Goal: Transaction & Acquisition: Book appointment/travel/reservation

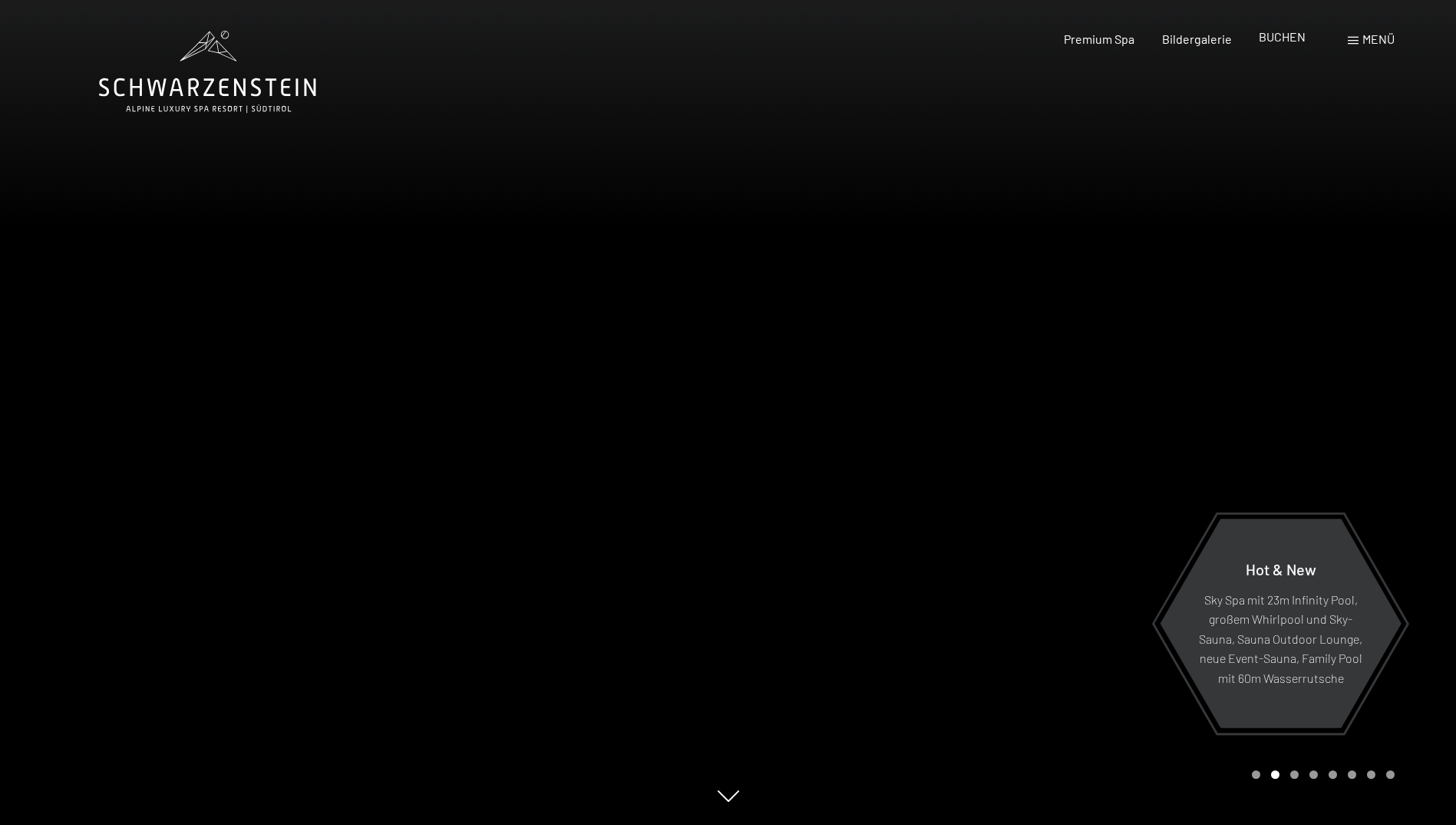
click at [1283, 37] on span "BUCHEN" at bounding box center [1282, 37] width 47 height 14
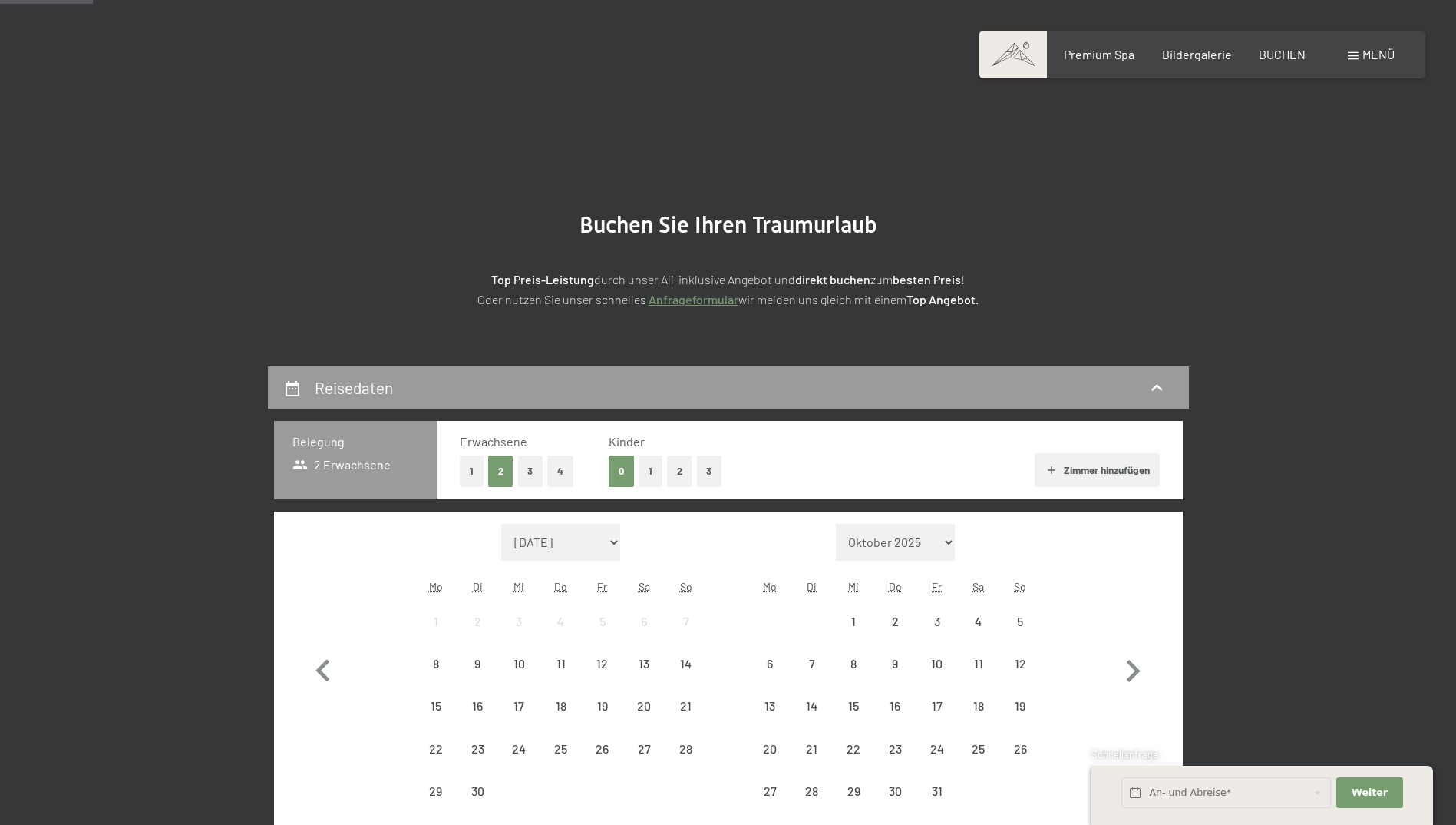
scroll to position [153, 0]
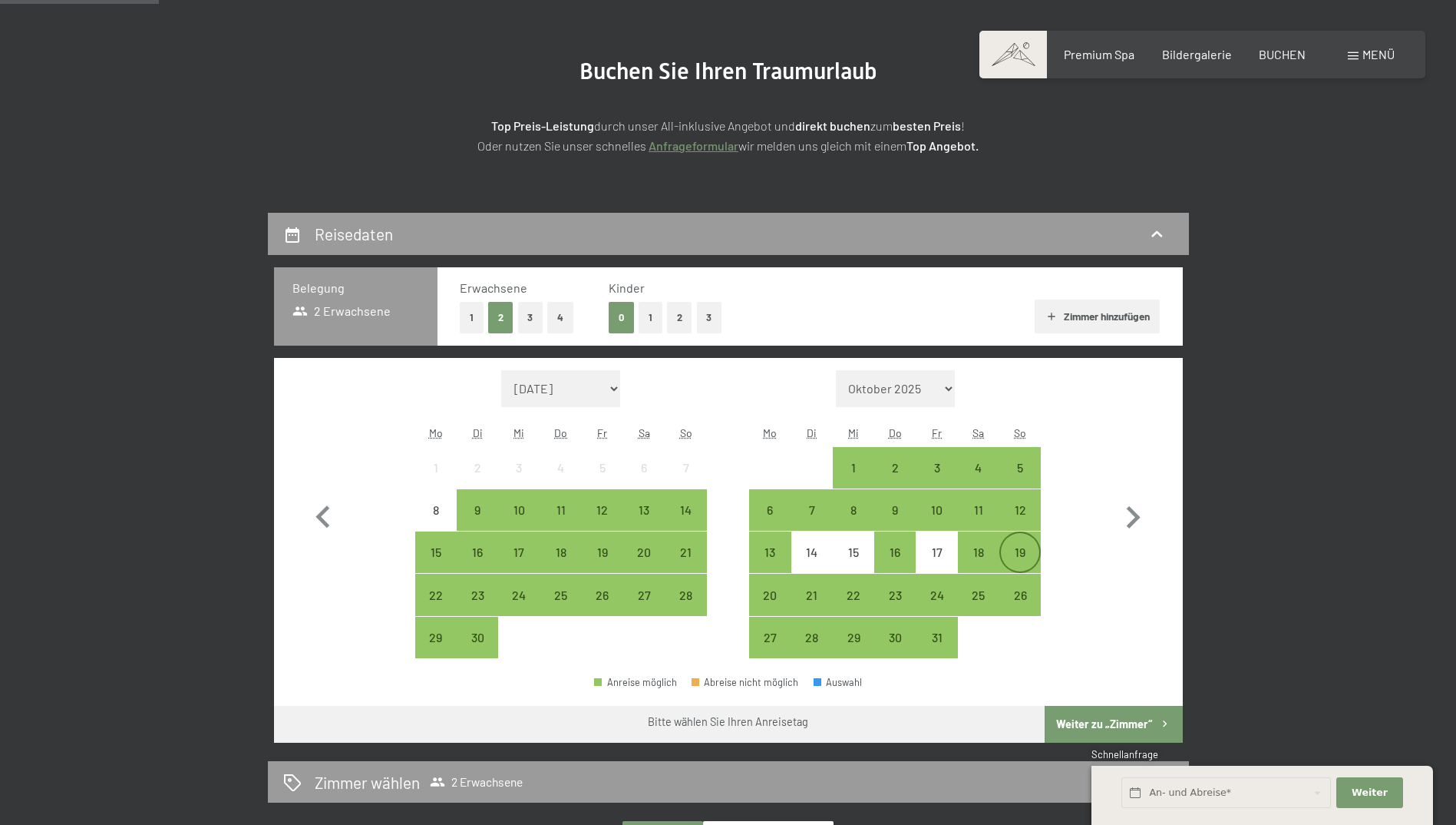
click at [1018, 547] on div "19" at bounding box center [1020, 565] width 38 height 38
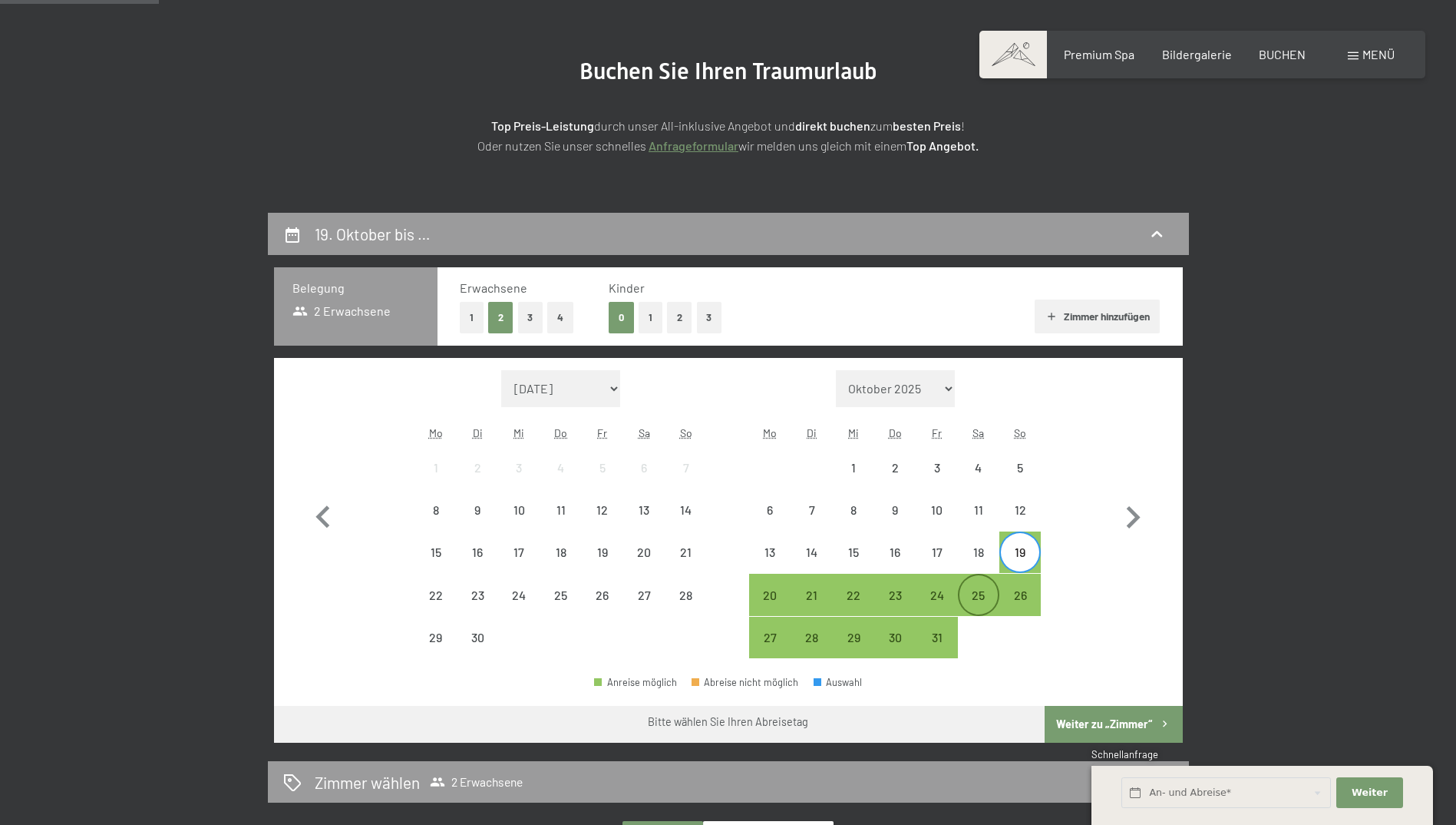
click at [981, 607] on div "25" at bounding box center [978, 608] width 38 height 38
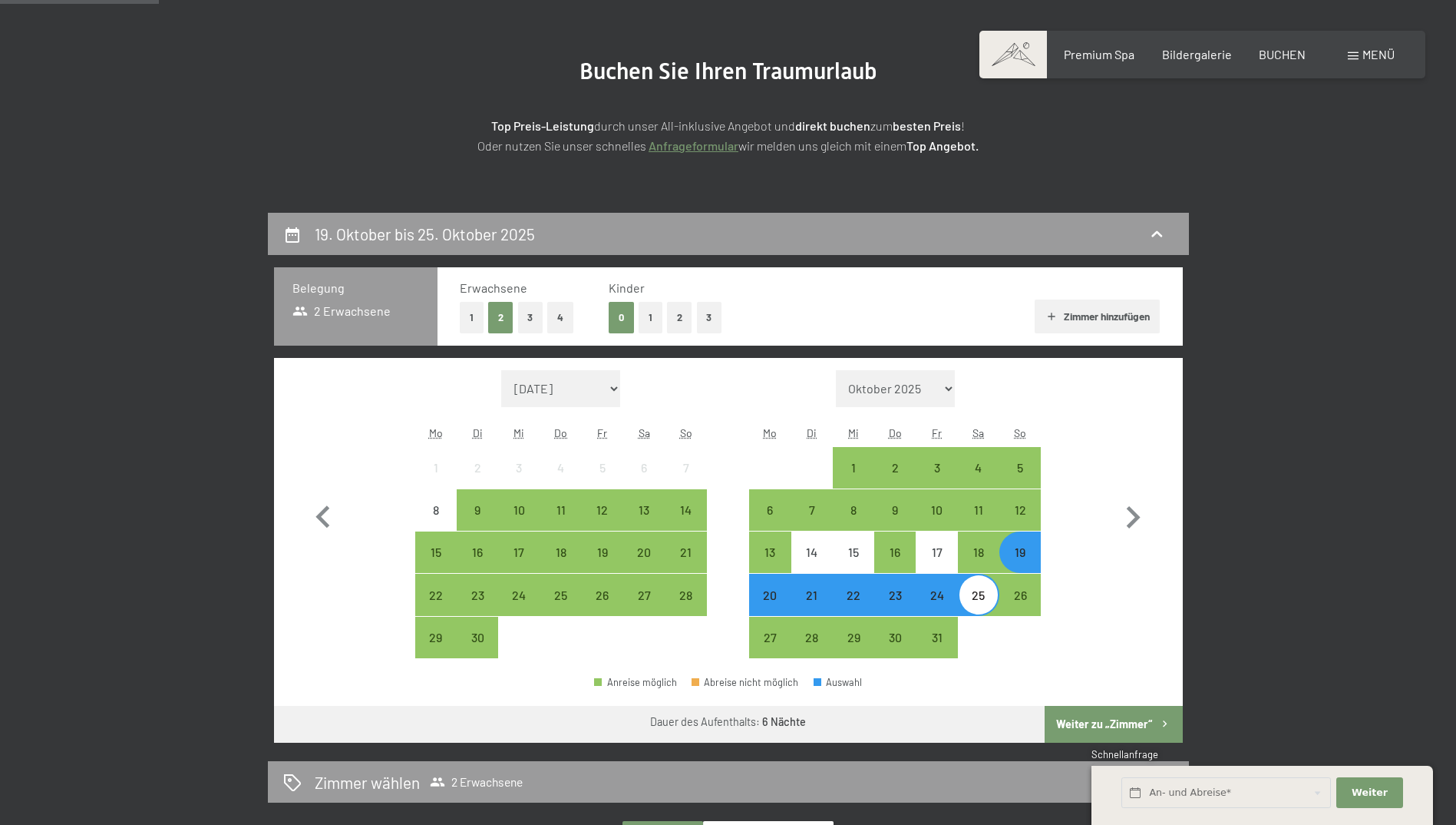
click at [1128, 725] on button "Weiter zu „Zimmer“" at bounding box center [1113, 723] width 137 height 37
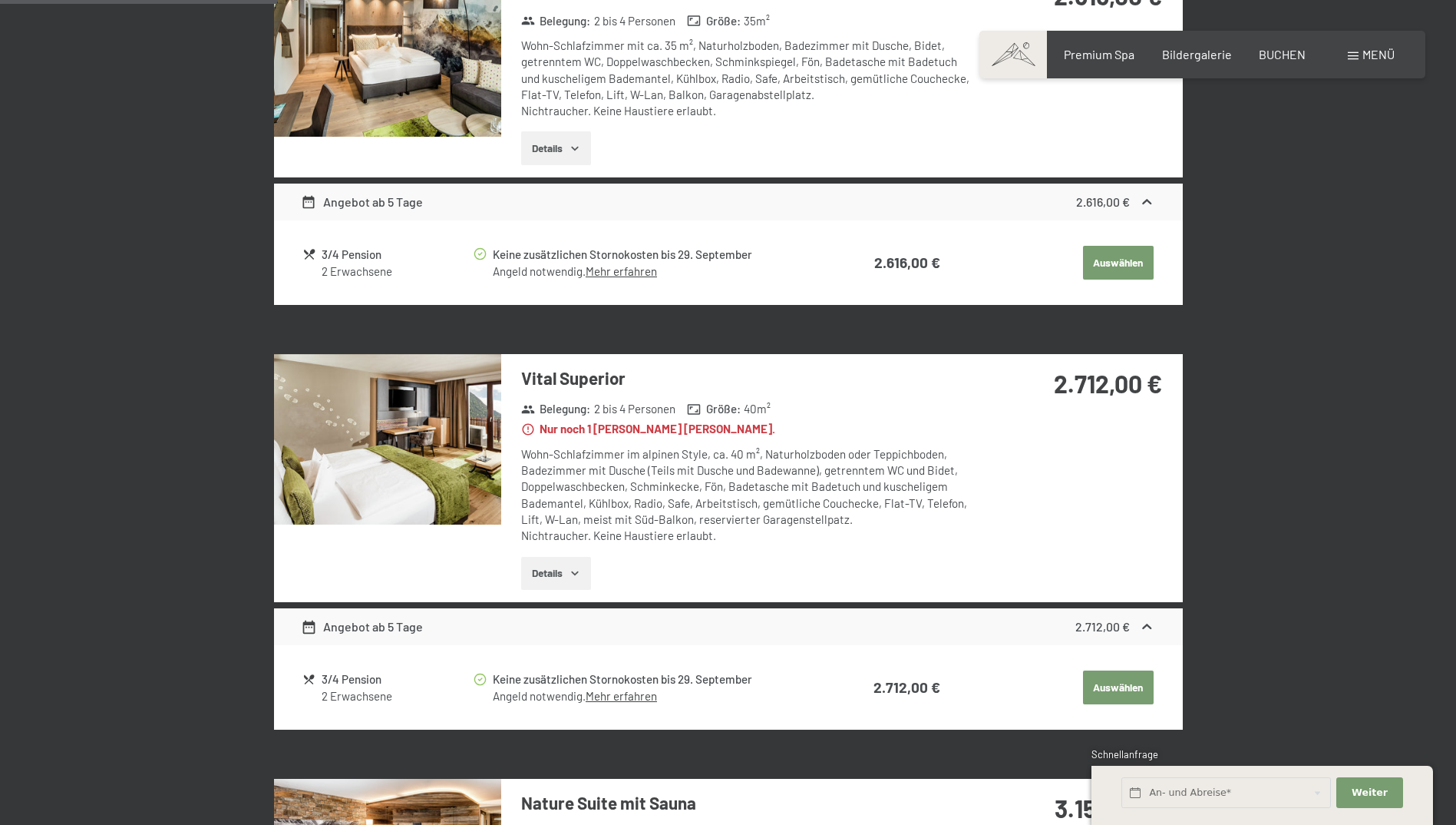
scroll to position [597, 0]
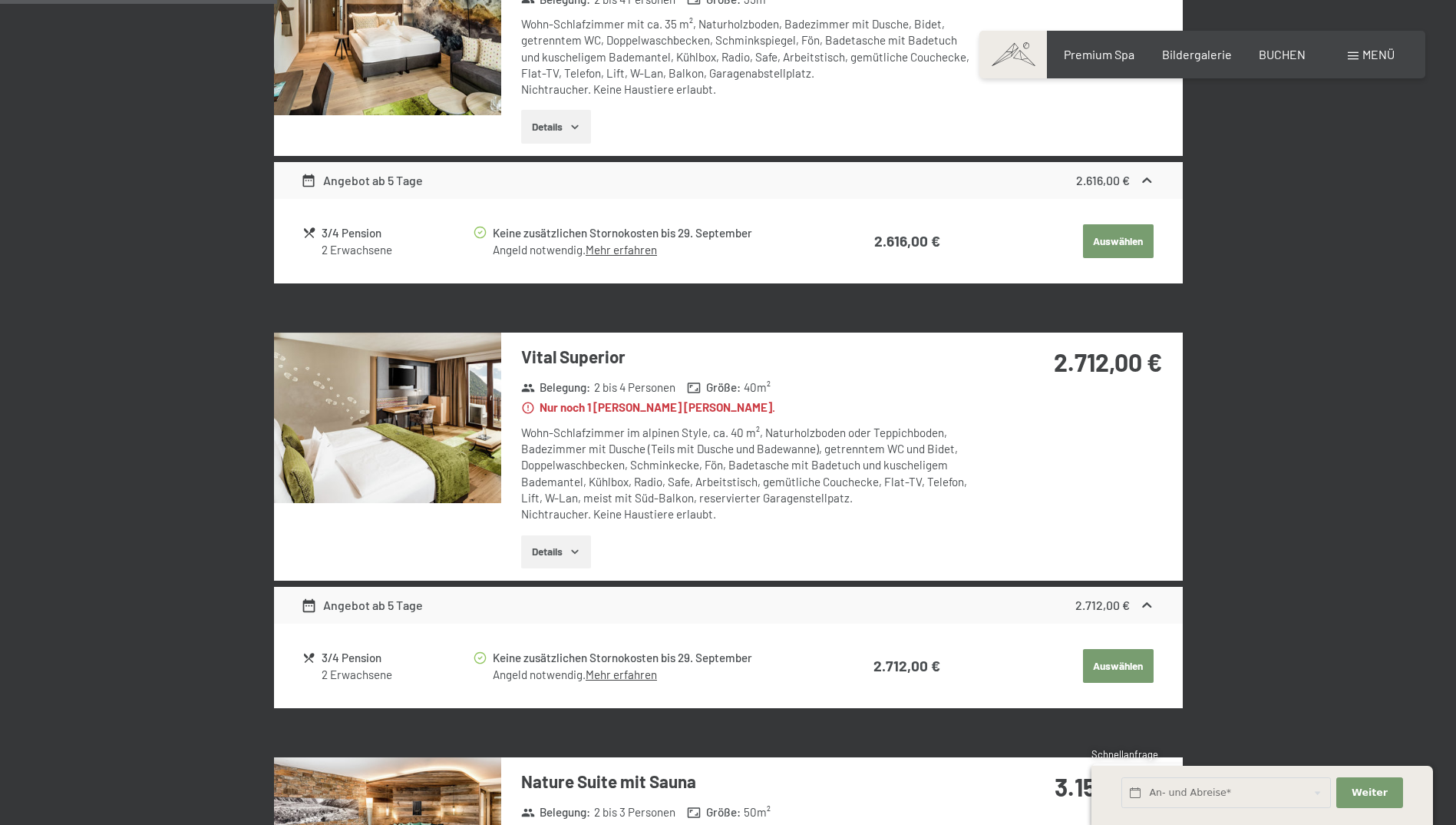
click at [1136, 649] on button "Auswählen" at bounding box center [1118, 666] width 70 height 34
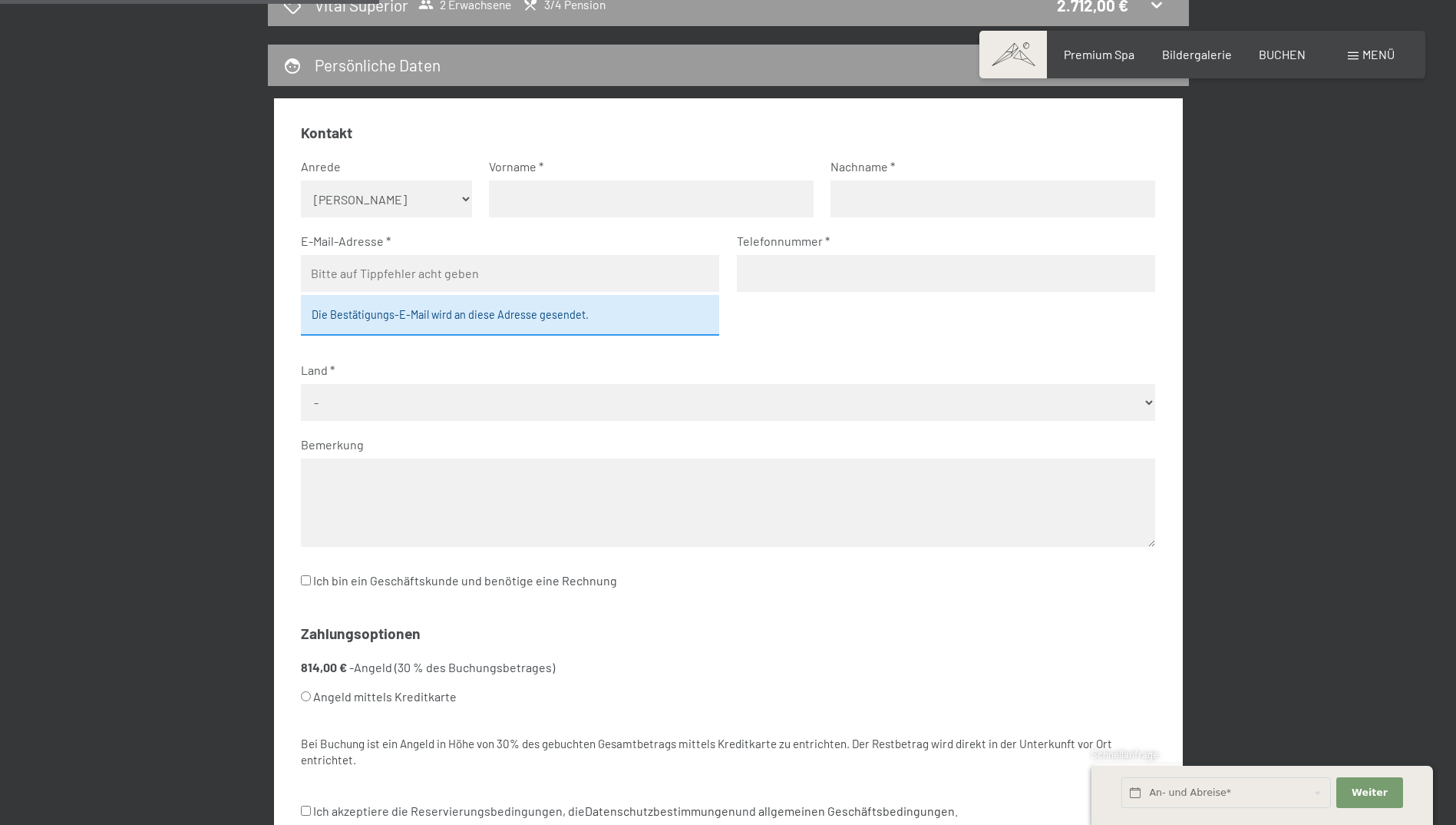
scroll to position [136, 0]
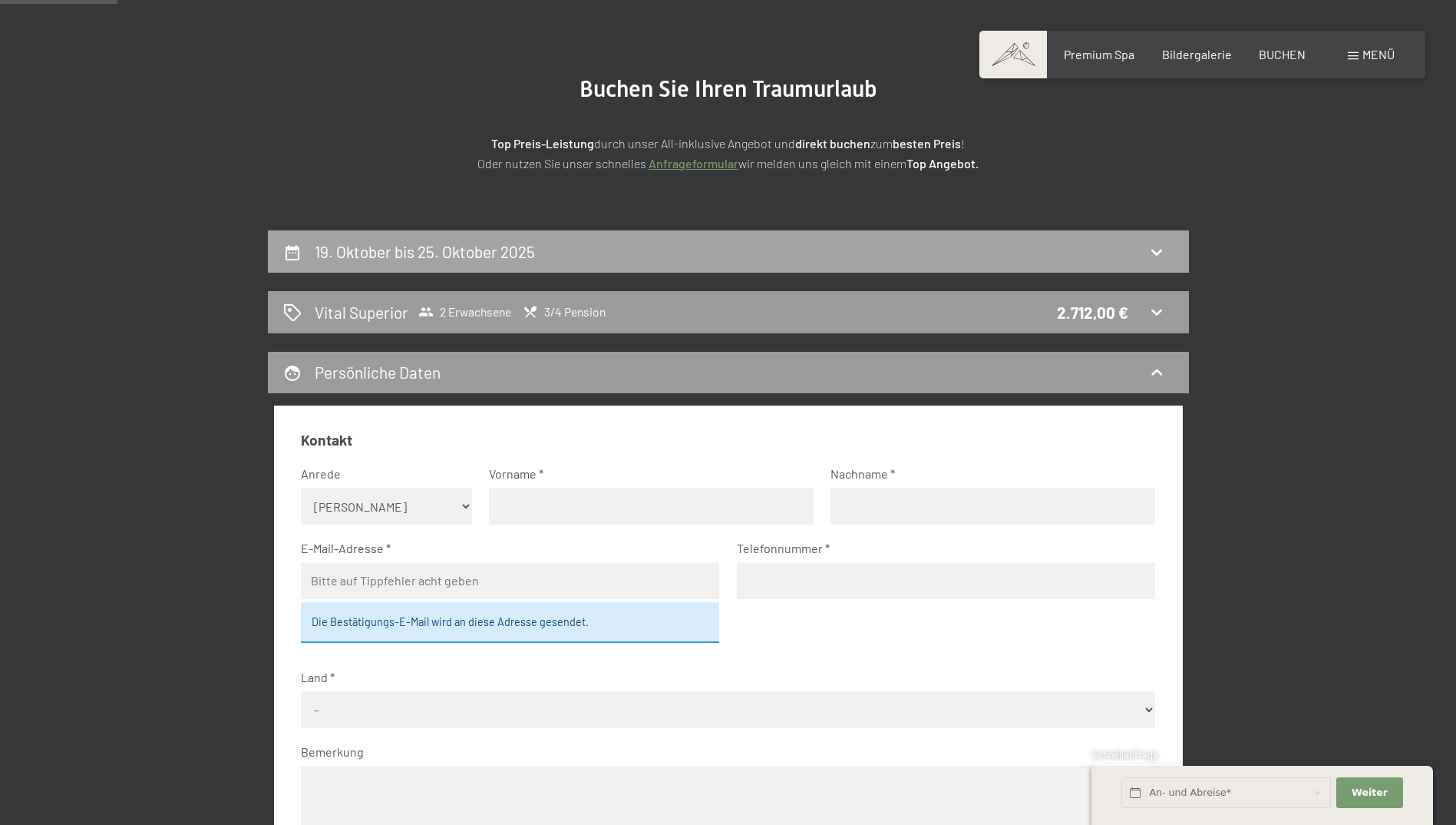
click at [1108, 260] on div "19. Oktober bis 25. Oktober 2025" at bounding box center [728, 251] width 891 height 22
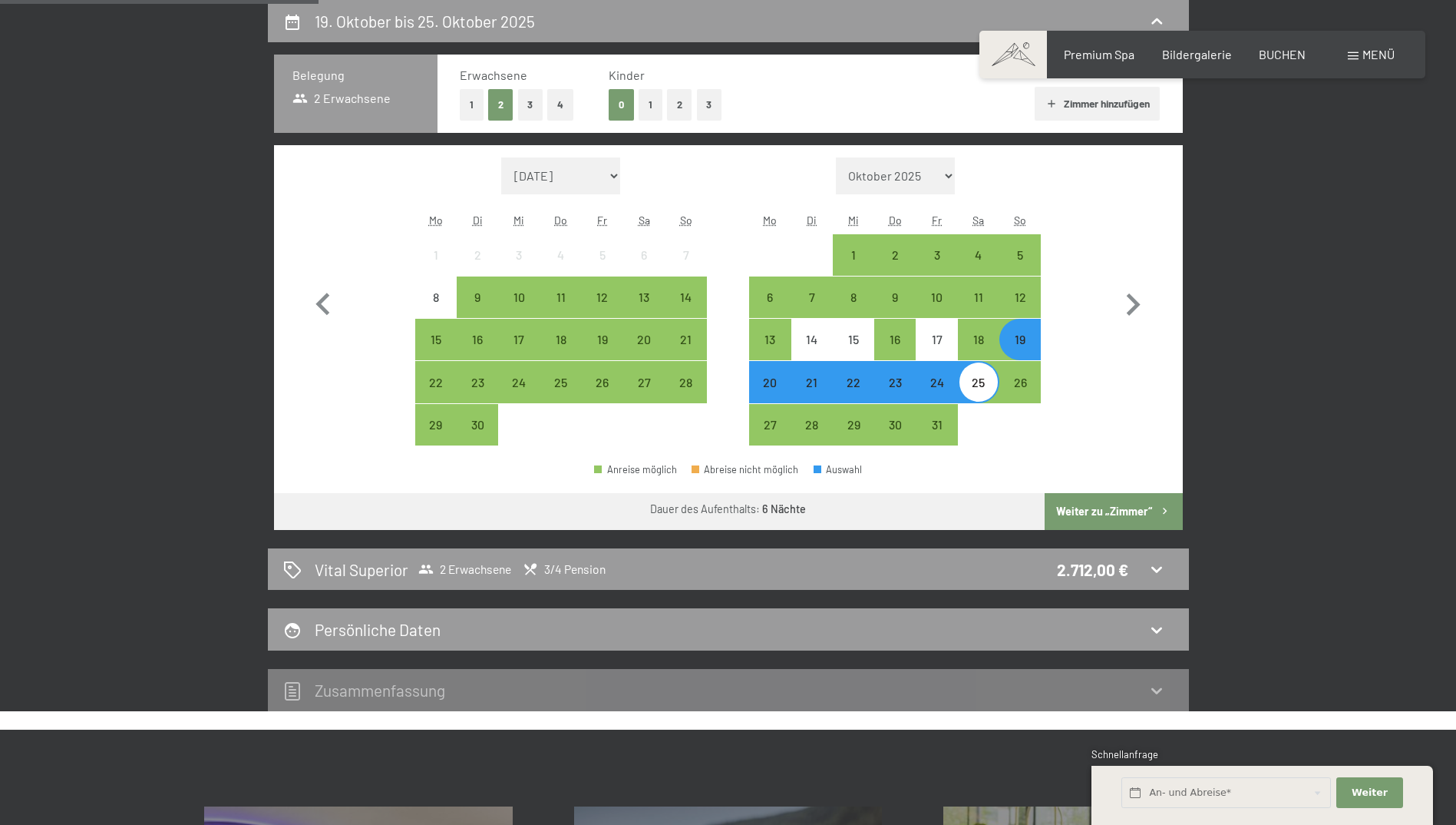
click at [1021, 343] on div "19" at bounding box center [1020, 352] width 38 height 38
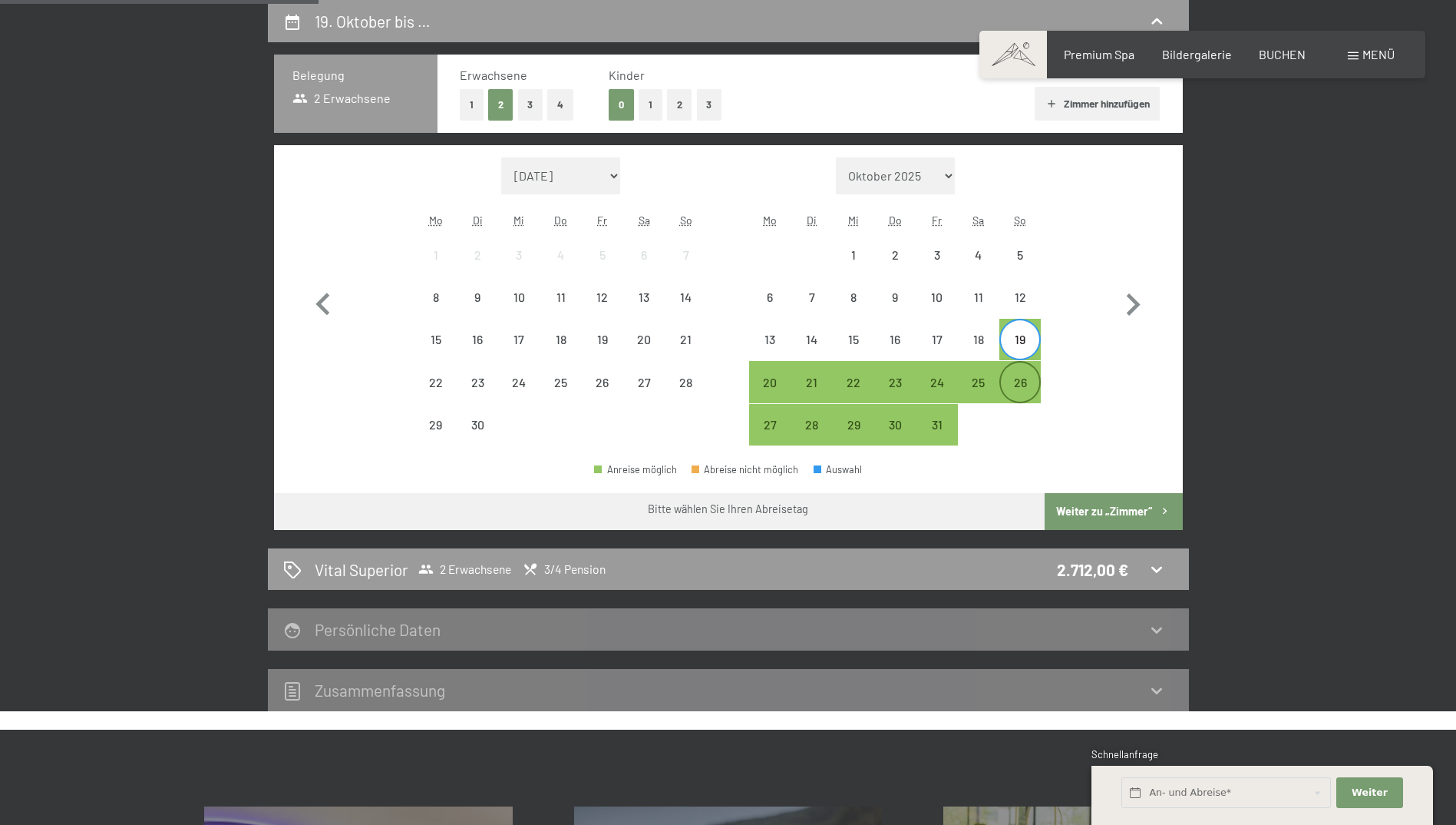
click at [1021, 385] on div "26" at bounding box center [1020, 395] width 38 height 38
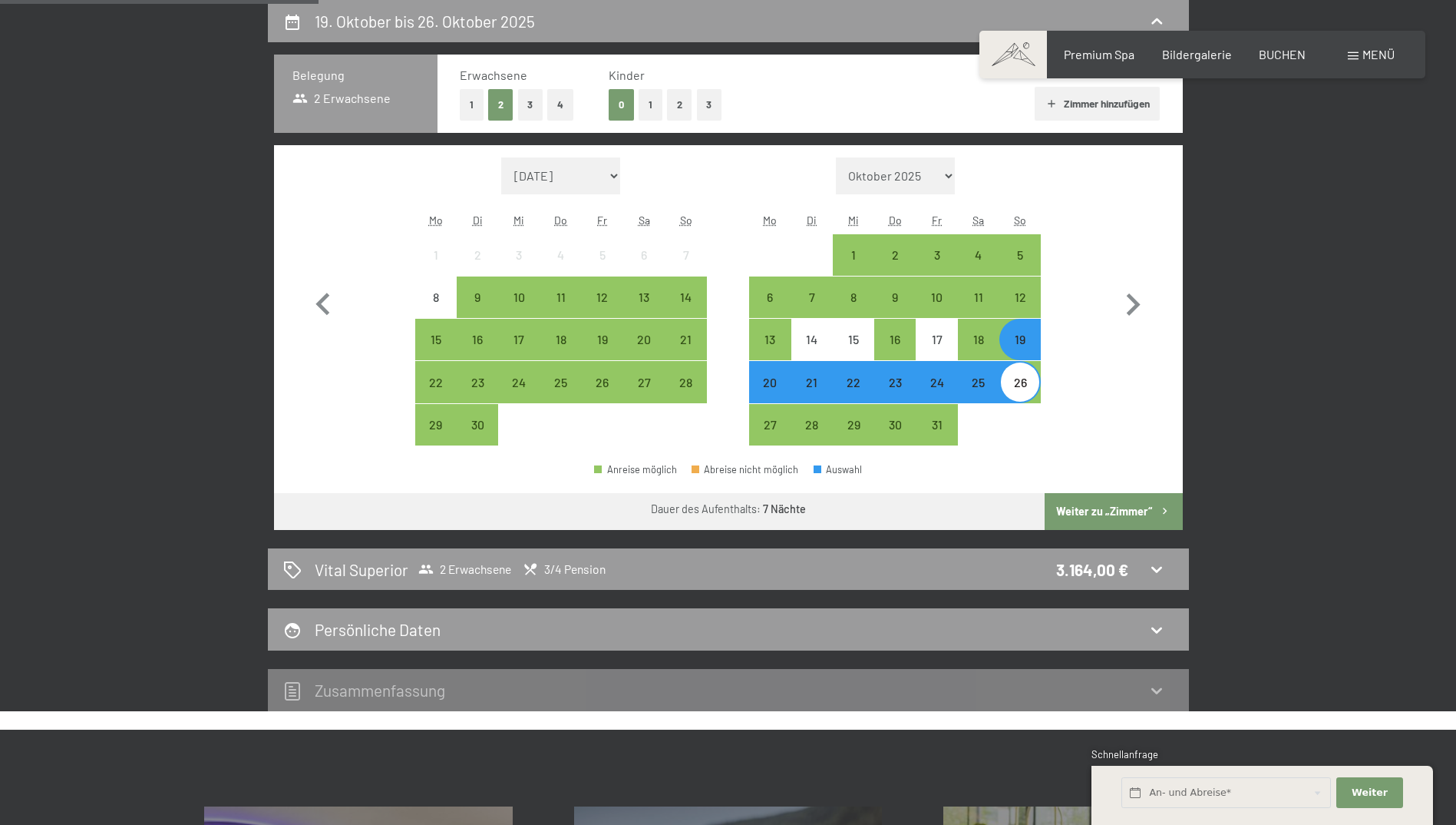
click at [1120, 520] on button "Weiter zu „Zimmer“" at bounding box center [1113, 511] width 137 height 37
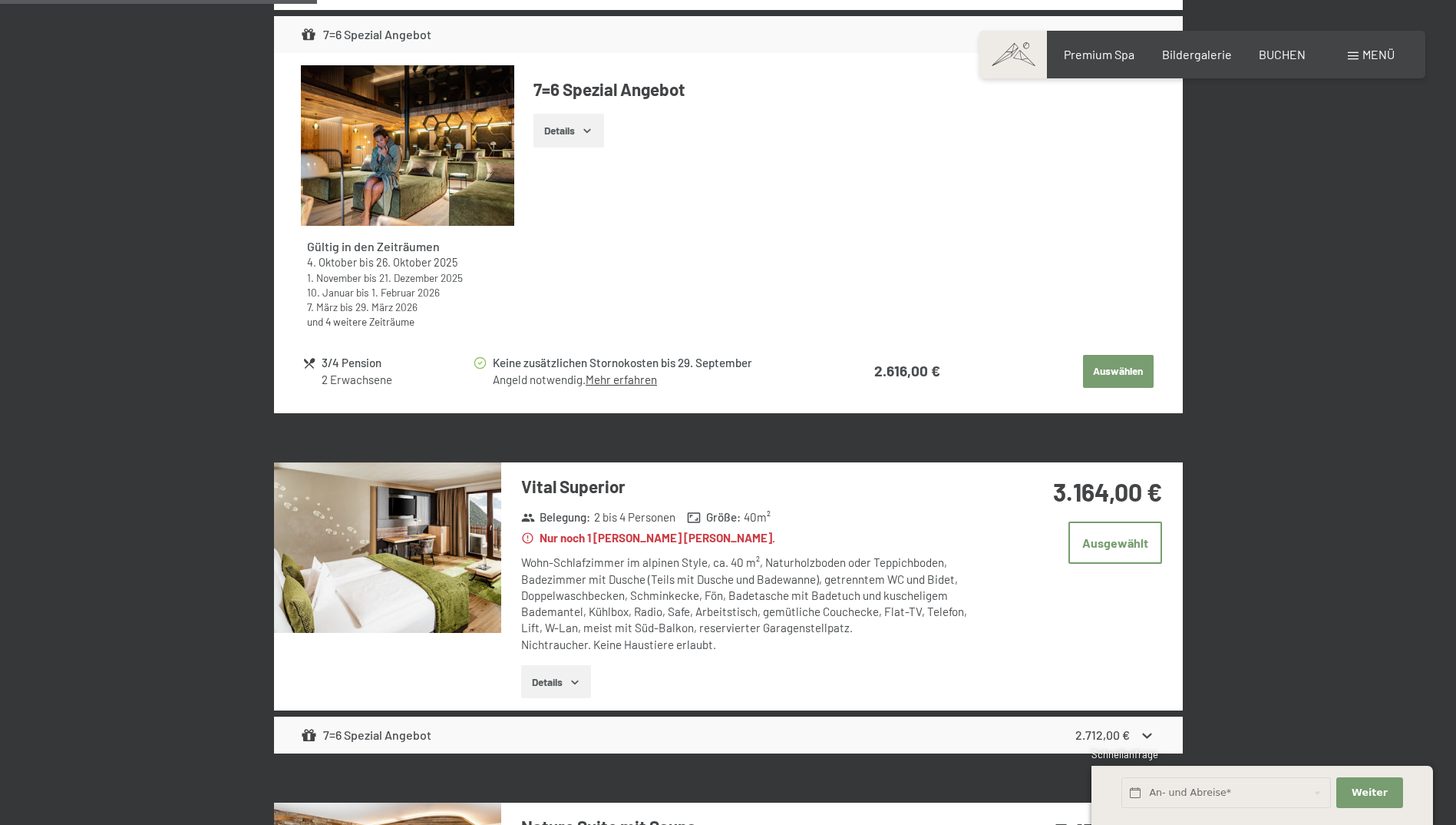
scroll to position [750, 0]
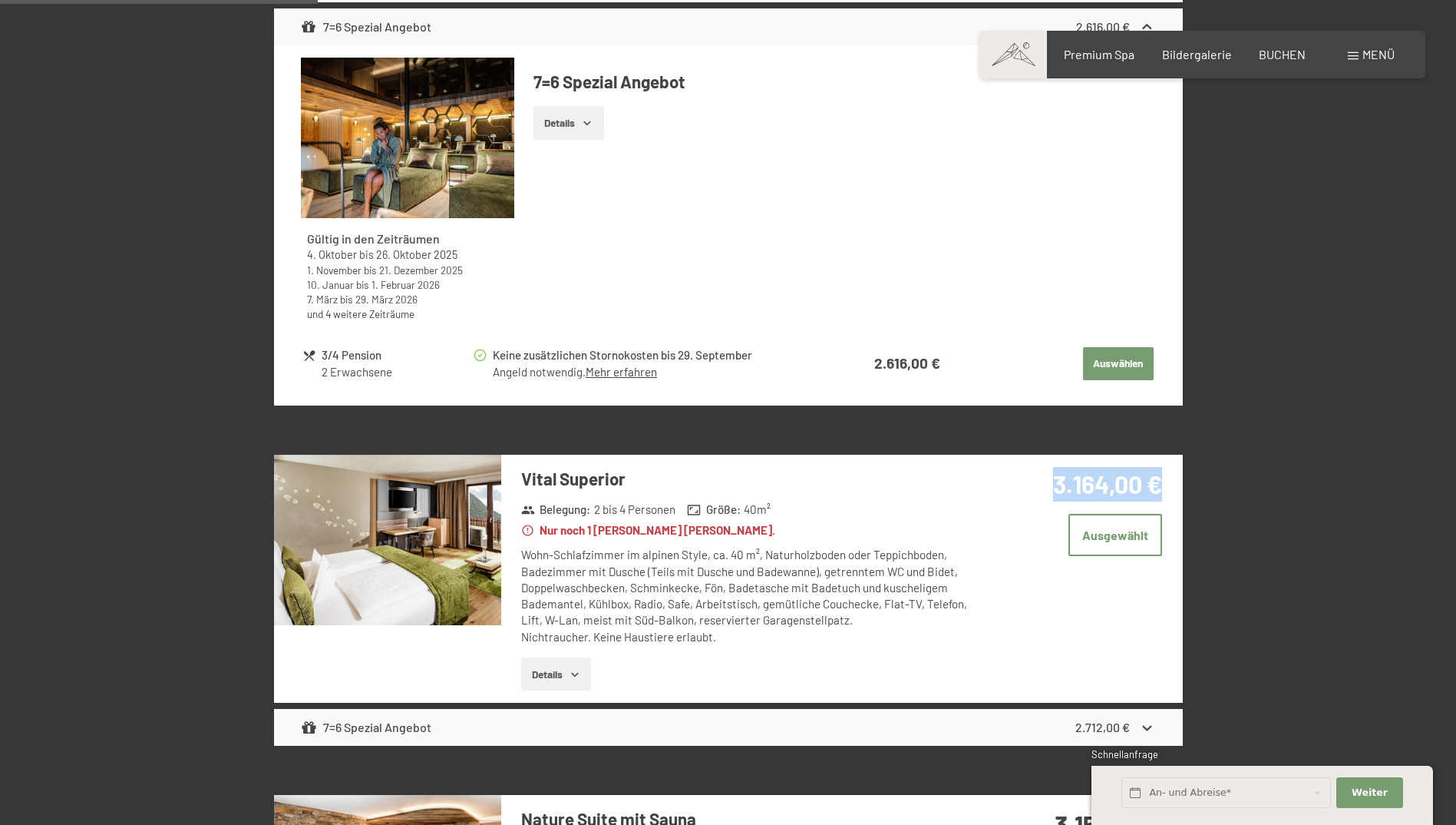
drag, startPoint x: 1053, startPoint y: 483, endPoint x: 1159, endPoint y: 479, distance: 106.1
click at [1159, 479] on strong "3.164,00 €" at bounding box center [1108, 484] width 109 height 29
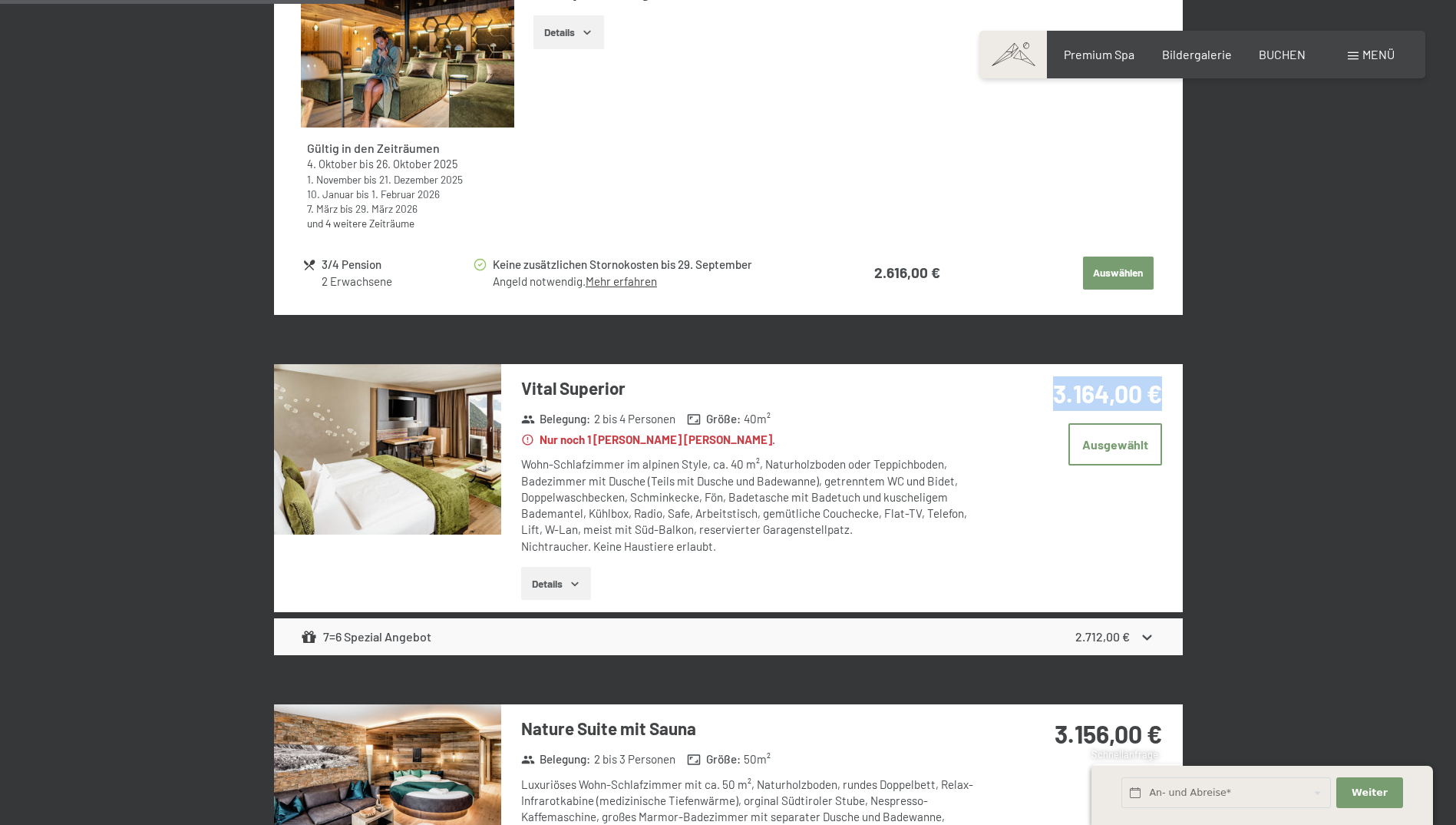
scroll to position [903, 0]
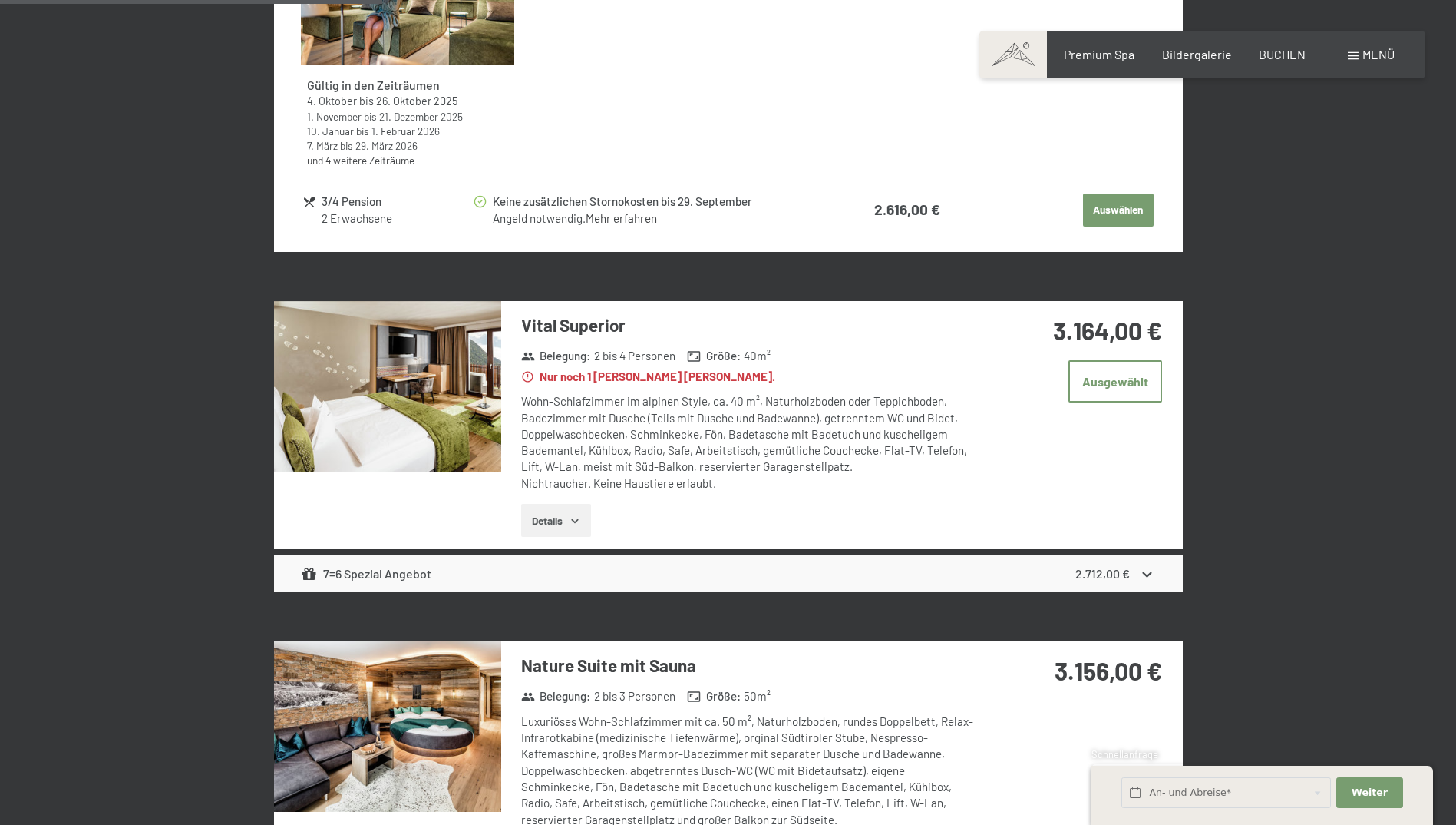
click at [1144, 572] on icon at bounding box center [1147, 575] width 9 height 5
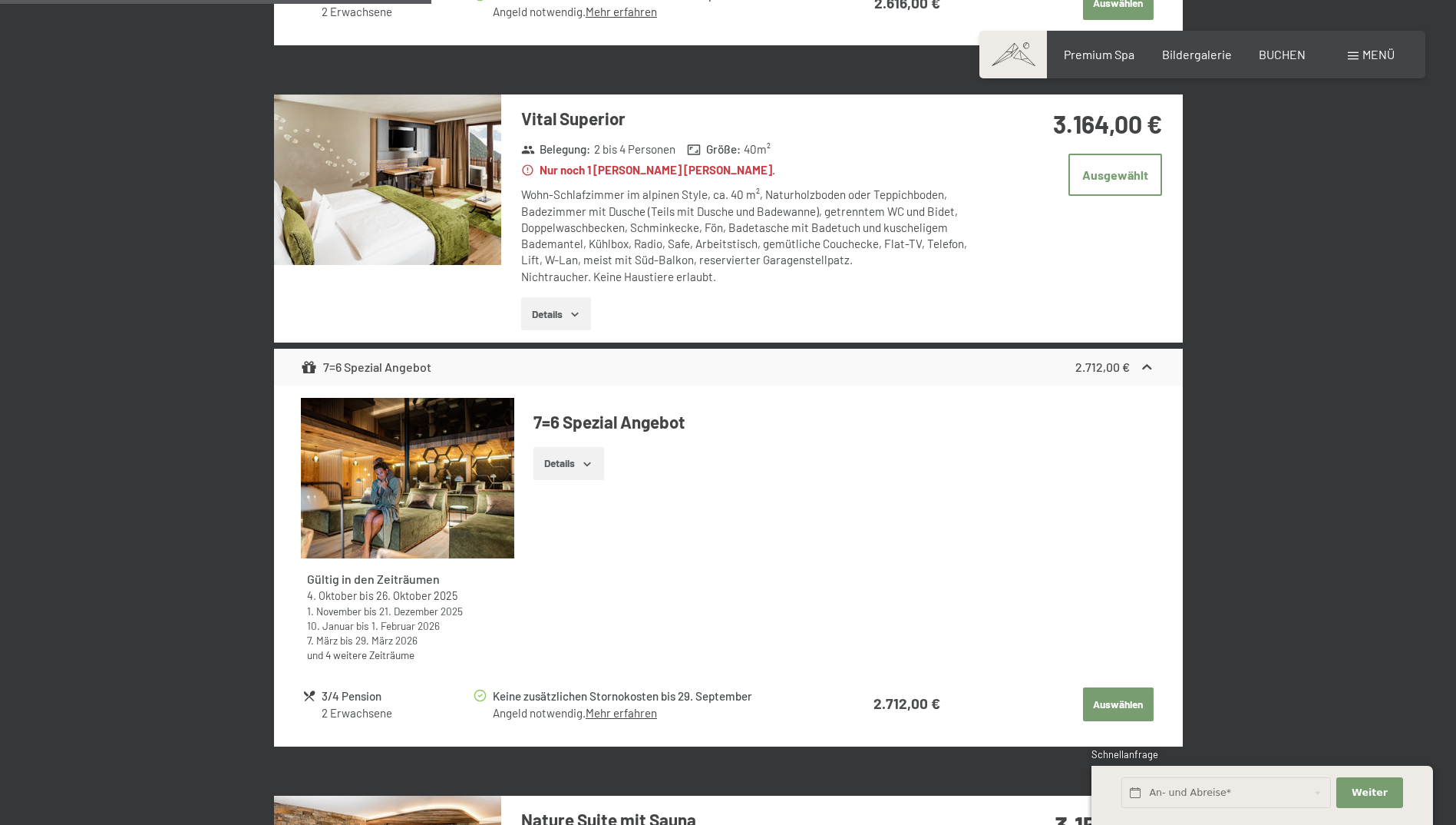
scroll to position [1134, 0]
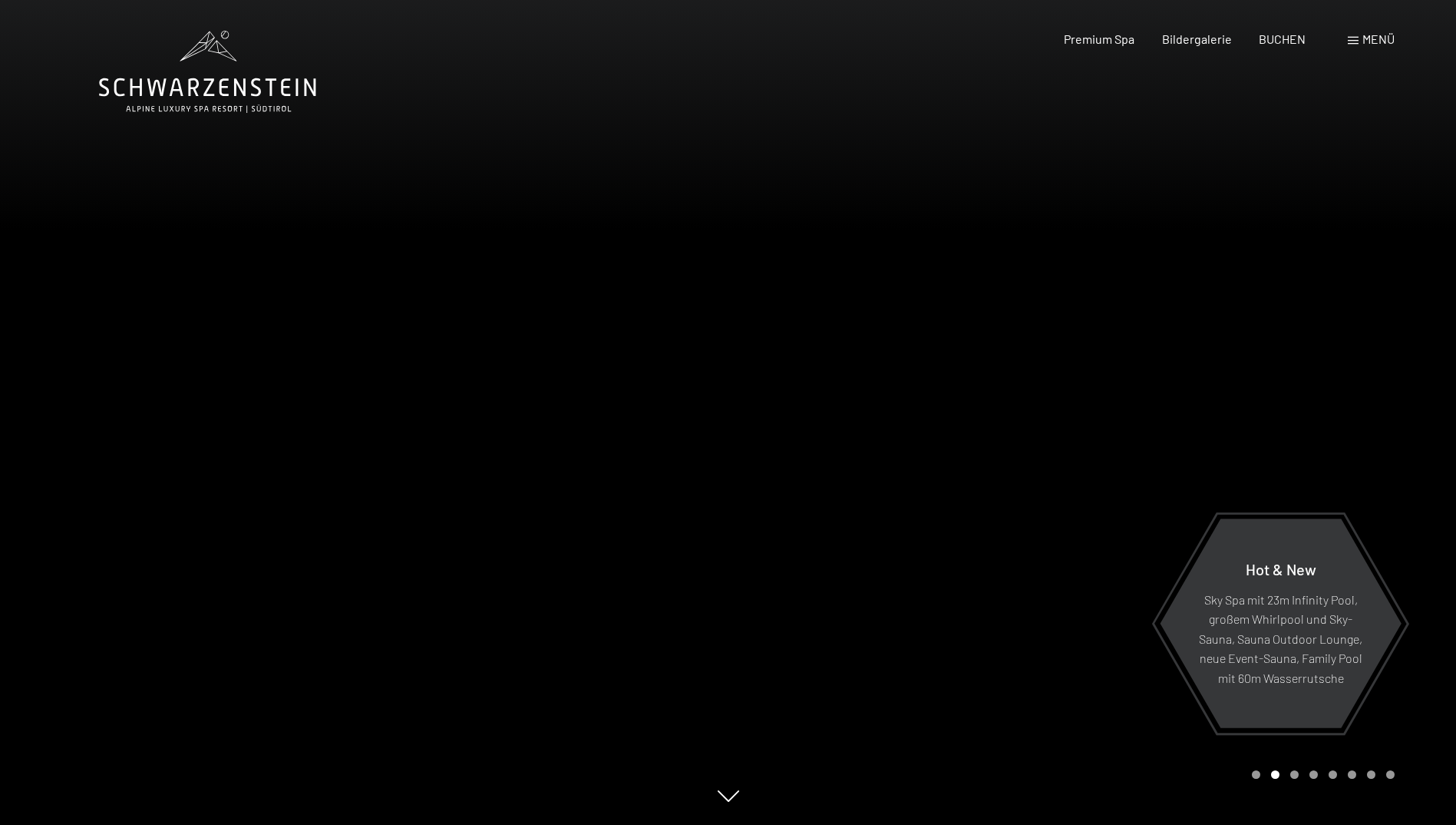
click at [1382, 37] on span "Menü" at bounding box center [1379, 38] width 32 height 14
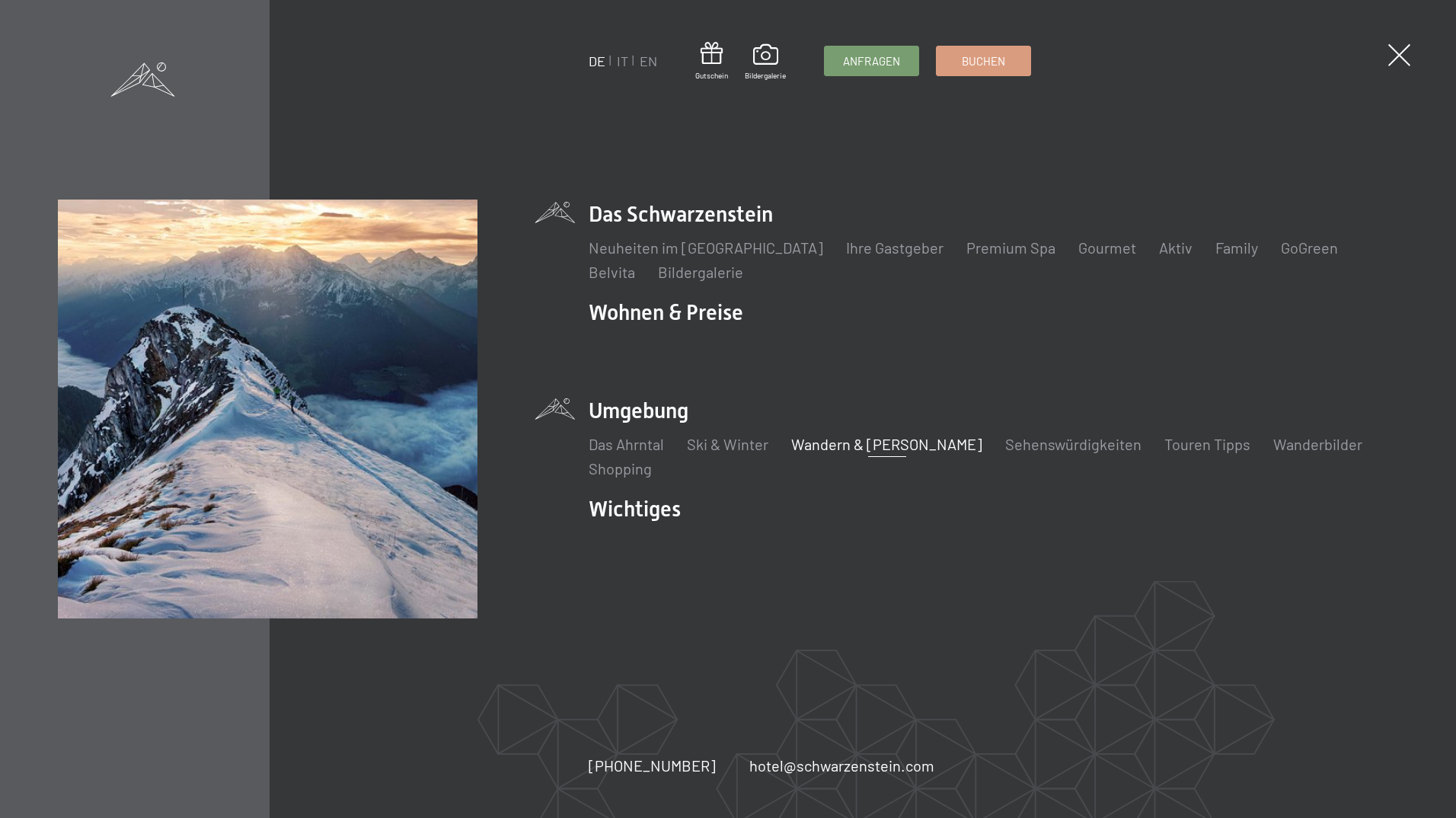
click at [847, 451] on link "Wandern & [PERSON_NAME]" at bounding box center [887, 443] width 191 height 19
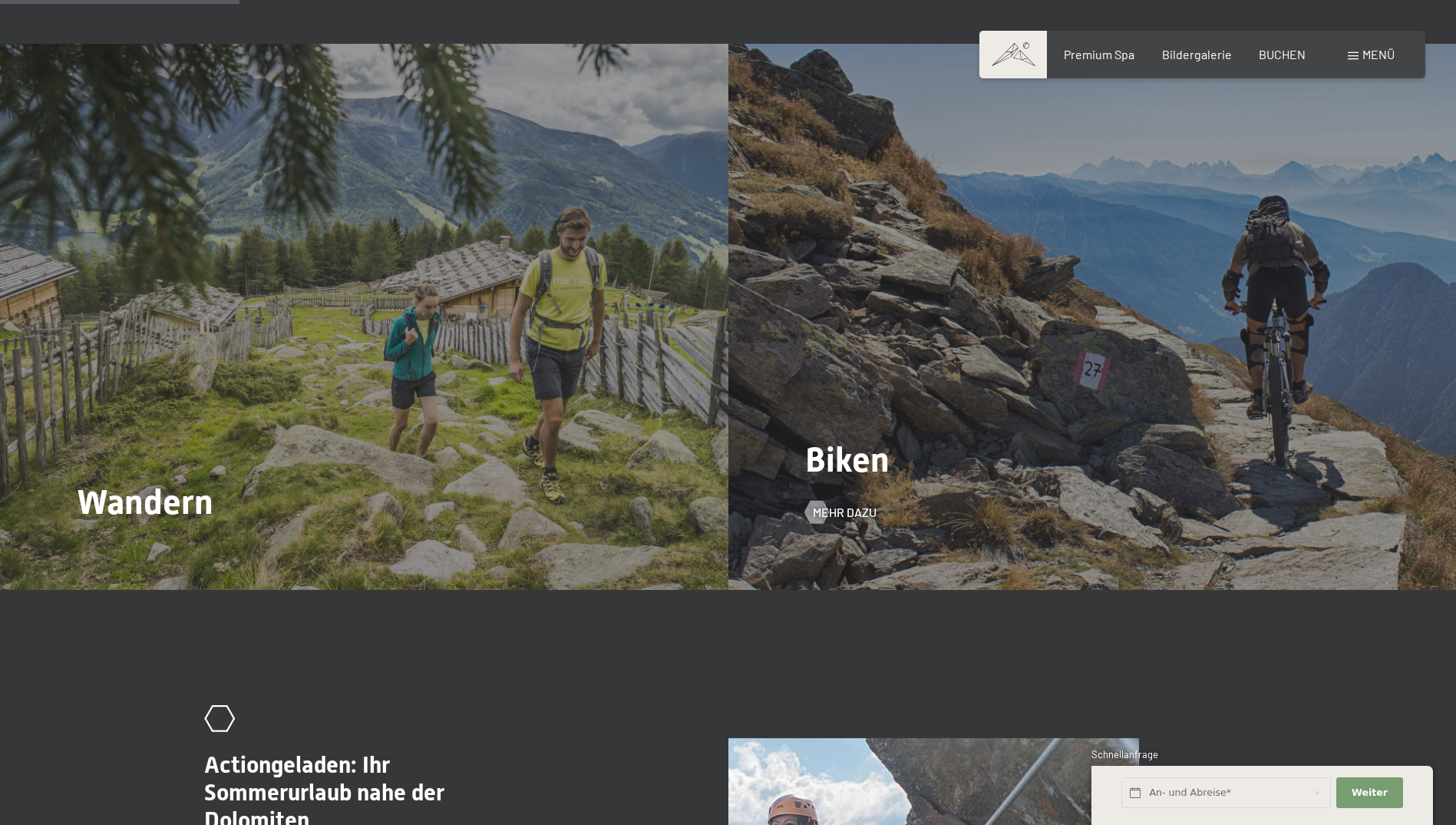
scroll to position [1689, 0]
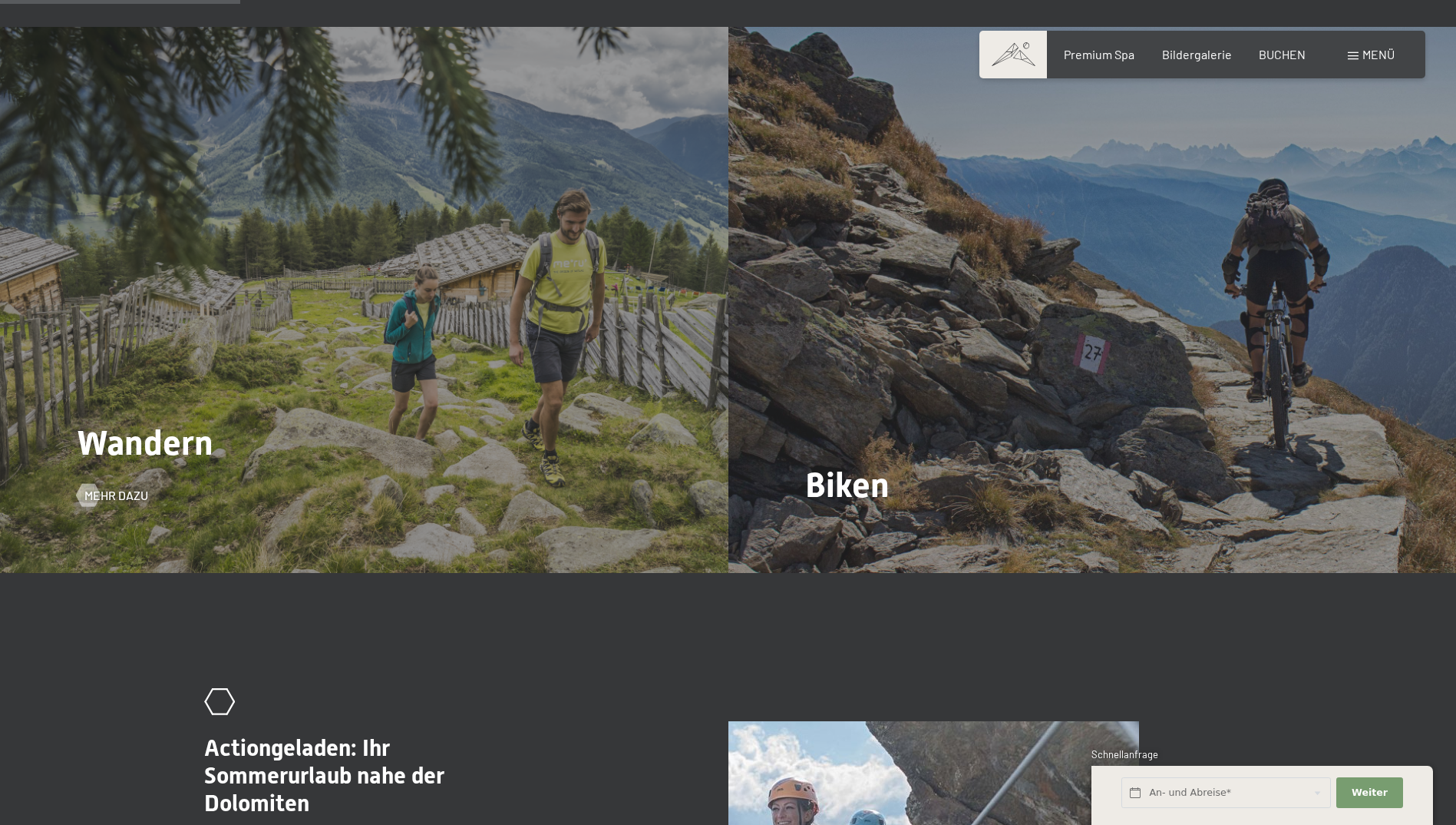
click at [284, 336] on div "Wandern Mehr dazu" at bounding box center [364, 299] width 728 height 546
click at [130, 486] on span "Mehr dazu" at bounding box center [132, 494] width 64 height 17
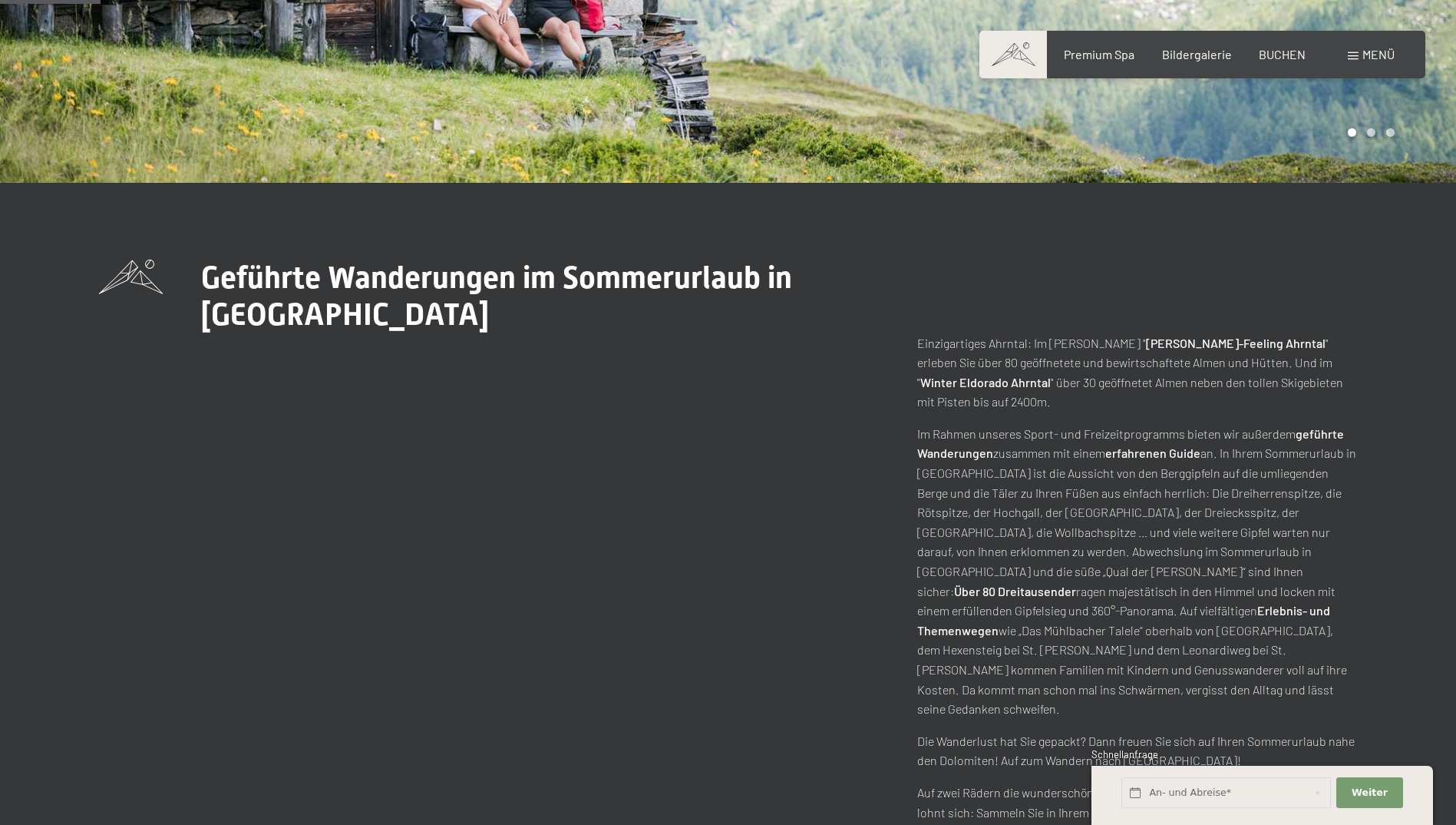
scroll to position [461, 0]
